Goal: Navigation & Orientation: Find specific page/section

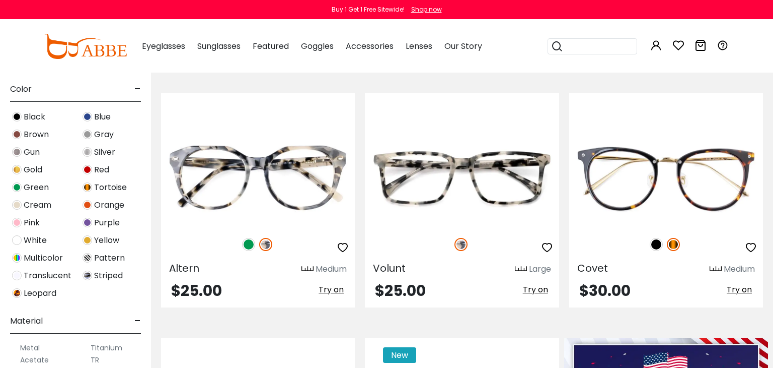
scroll to position [260, 0]
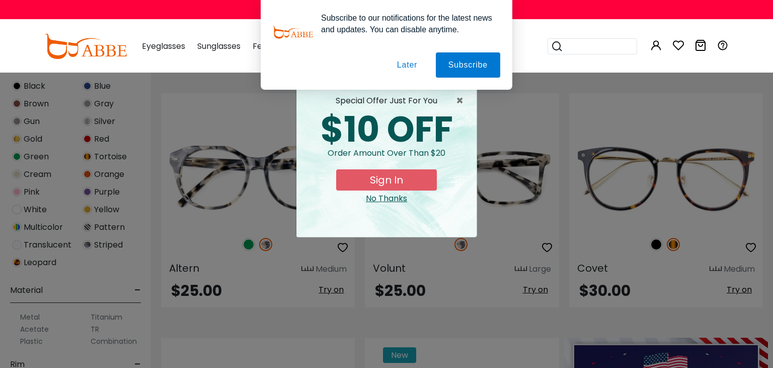
click at [403, 64] on button "Later" at bounding box center [407, 64] width 45 height 25
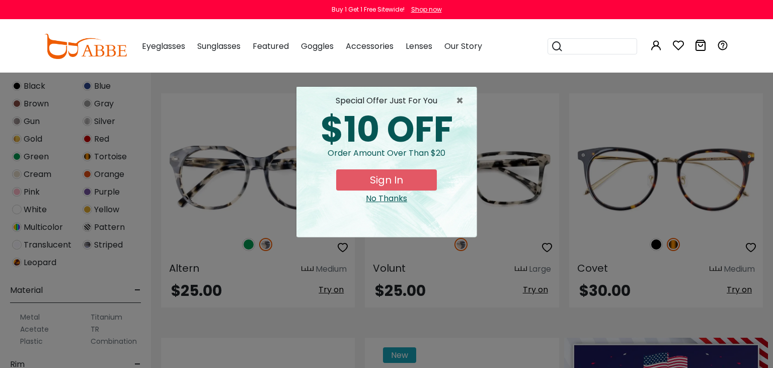
click at [22, 175] on div "× special offer just for you $10 OFF Order amount over than $20 Sign In No Than…" at bounding box center [386, 184] width 773 height 368
click at [462, 100] on span "×" at bounding box center [462, 101] width 13 height 12
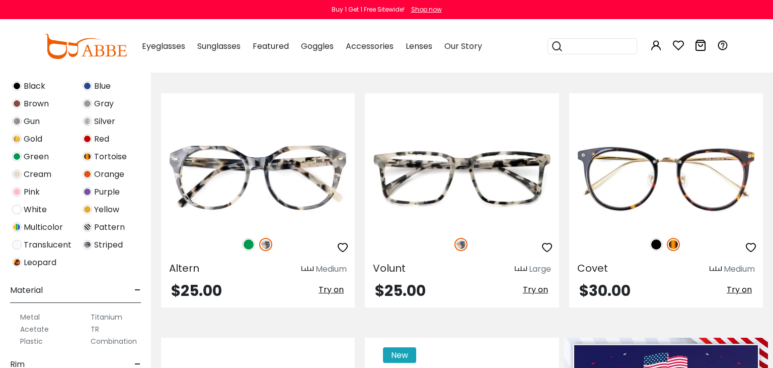
click at [41, 172] on span "Cream" at bounding box center [38, 174] width 28 height 12
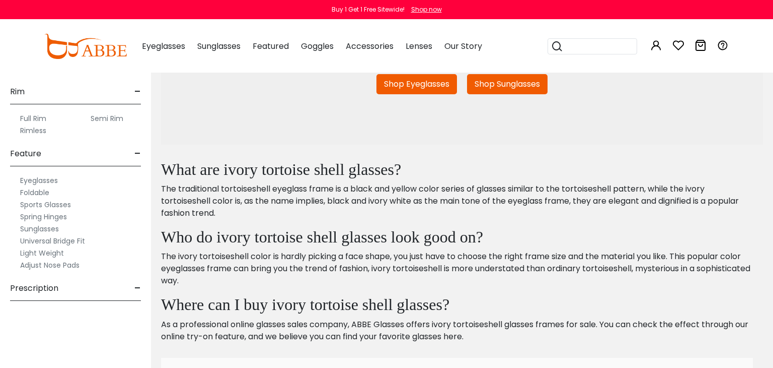
scroll to position [138, 0]
